Goal: Transaction & Acquisition: Book appointment/travel/reservation

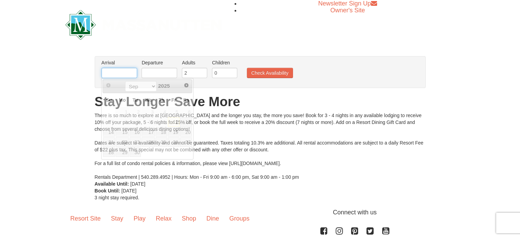
click at [120, 74] on input "text" at bounding box center [120, 73] width 36 height 10
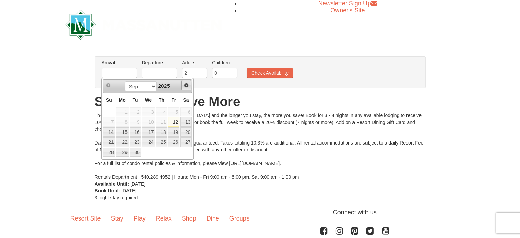
click at [187, 85] on span "Next" at bounding box center [186, 84] width 5 height 5
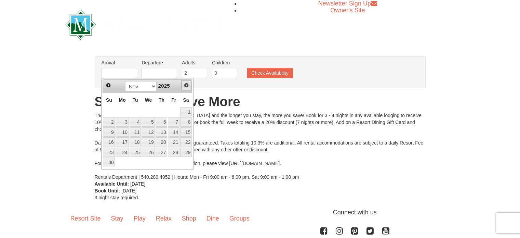
click at [187, 85] on span "Next" at bounding box center [186, 84] width 5 height 5
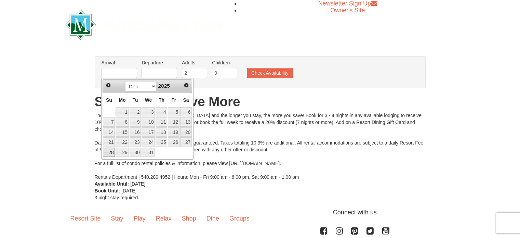
click at [110, 152] on link "28" at bounding box center [109, 152] width 12 height 10
type input "[DATE]"
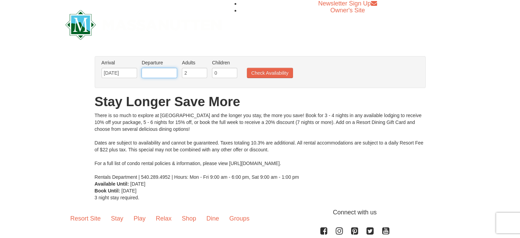
click at [165, 71] on input "text" at bounding box center [160, 73] width 36 height 10
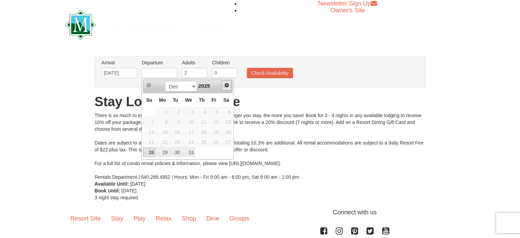
click at [226, 84] on span "Next" at bounding box center [226, 84] width 5 height 5
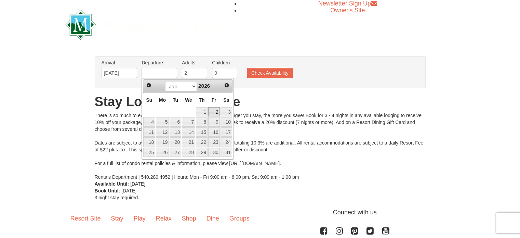
click at [216, 111] on link "2" at bounding box center [214, 112] width 12 height 10
type input "[DATE]"
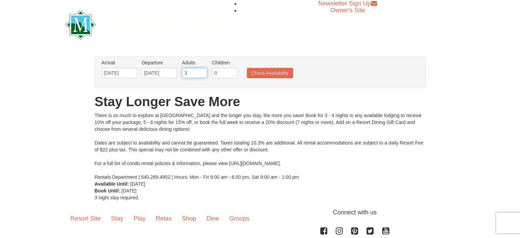
click at [203, 70] on input "3" at bounding box center [194, 73] width 25 height 10
click at [203, 70] on input "4" at bounding box center [194, 73] width 25 height 10
type input "5"
click at [202, 71] on input "5" at bounding box center [194, 73] width 25 height 10
click at [263, 72] on button "Check Availability" at bounding box center [270, 73] width 46 height 10
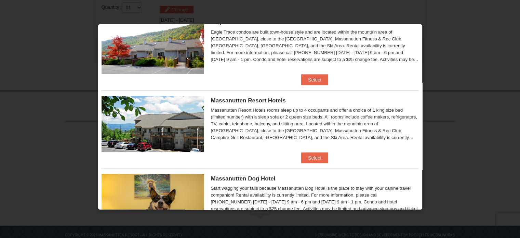
scroll to position [28, 0]
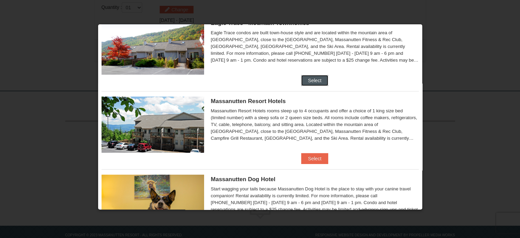
click at [313, 79] on button "Select" at bounding box center [314, 80] width 27 height 11
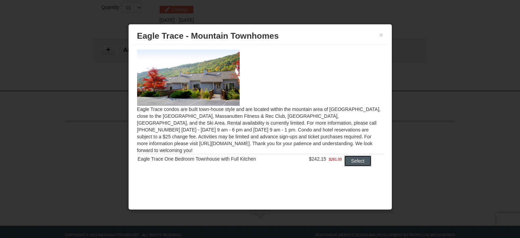
click at [361, 156] on button "Select" at bounding box center [357, 160] width 27 height 11
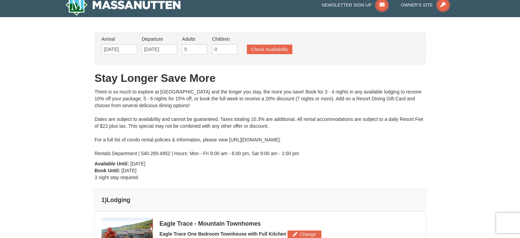
scroll to position [0, 0]
